Goal: Task Accomplishment & Management: Manage account settings

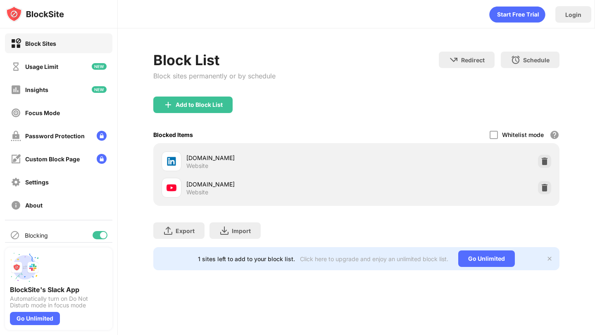
click at [100, 230] on div "Blocking" at bounding box center [58, 235] width 107 height 20
click at [100, 233] on div at bounding box center [99, 235] width 15 height 8
click at [105, 239] on div "Blocking" at bounding box center [58, 235] width 107 height 20
click at [101, 237] on div at bounding box center [99, 235] width 15 height 8
